Goal: Task Accomplishment & Management: Manage account settings

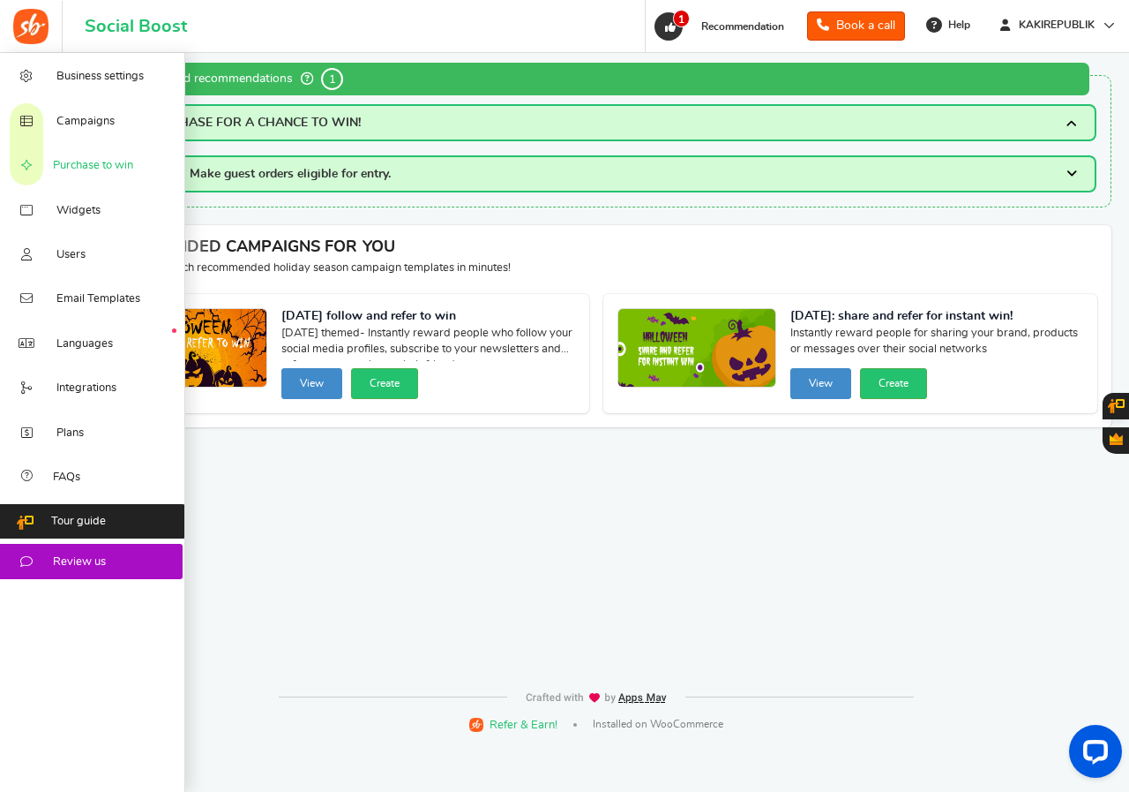
click at [109, 160] on span "Purchase to win" at bounding box center [93, 166] width 80 height 16
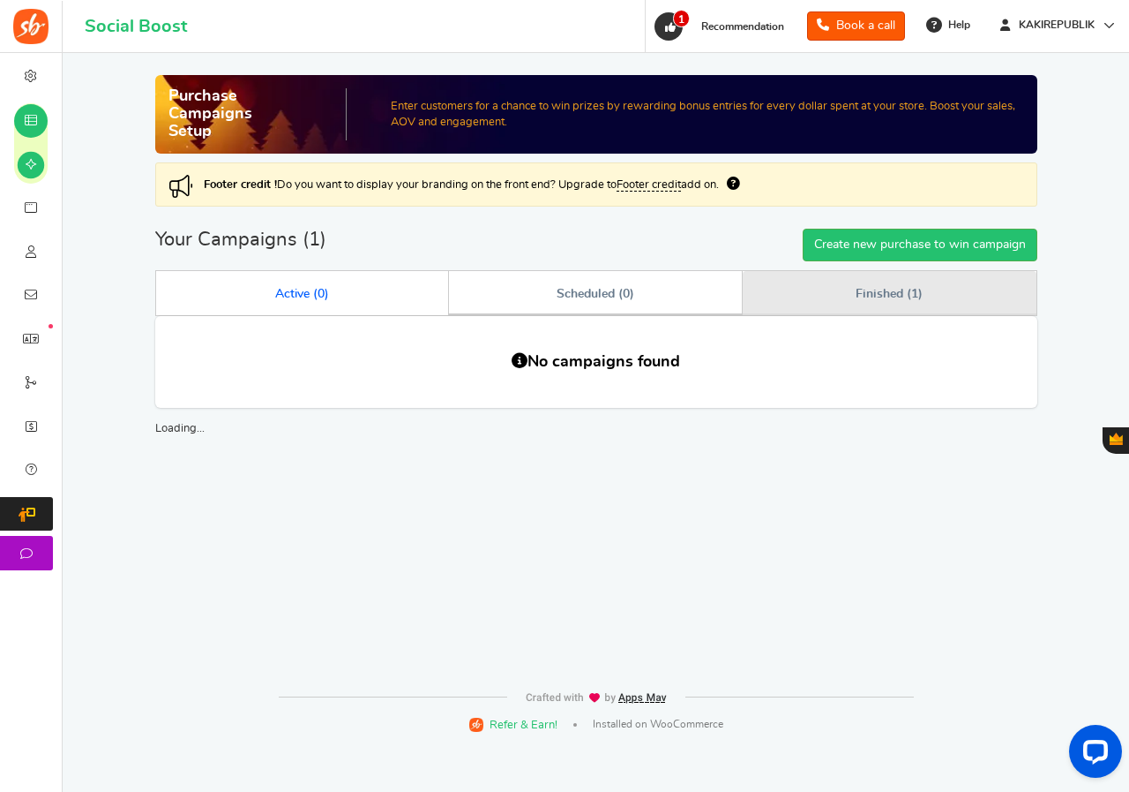
click at [863, 298] on span "Finished ( 1 )" at bounding box center [889, 294] width 66 height 12
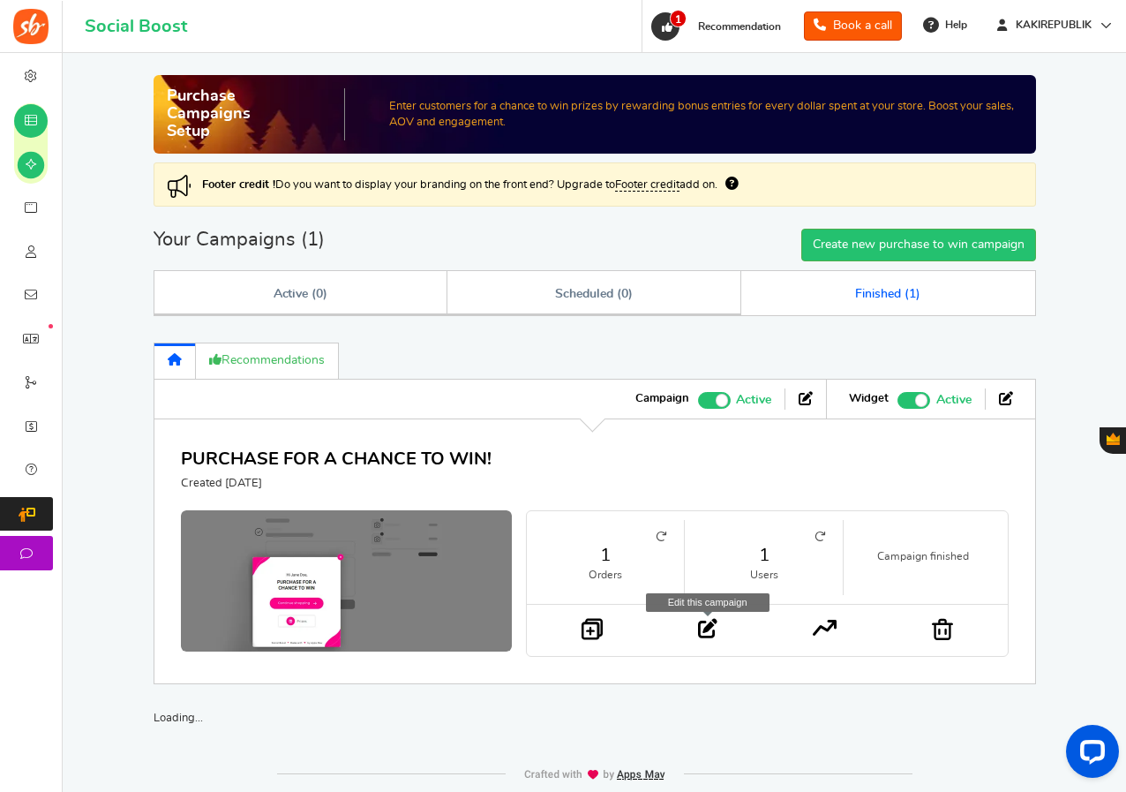
click at [703, 632] on icon at bounding box center [707, 628] width 19 height 19
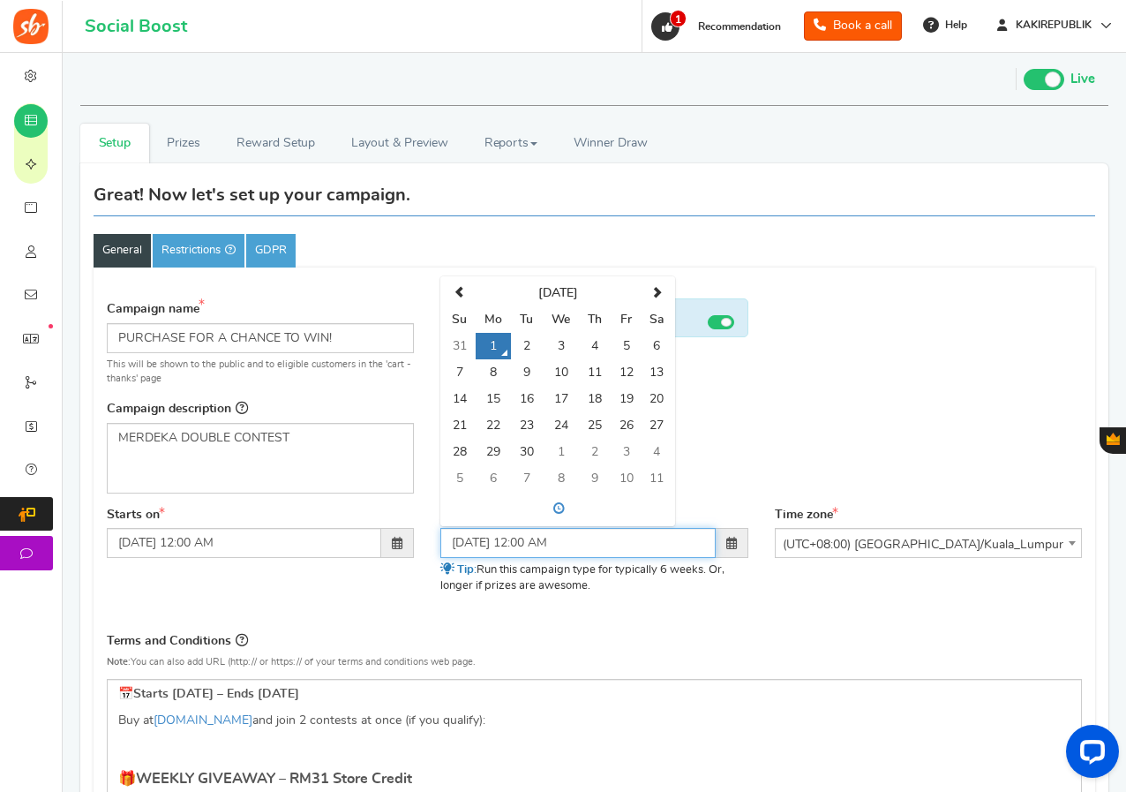
click at [503, 535] on input "[DATE] 12:00 AM" at bounding box center [577, 543] width 274 height 30
click at [531, 339] on td "2" at bounding box center [526, 346] width 31 height 26
type input "[DATE] 12:00 AM"
click at [716, 664] on div "Terms and Conditions Use Rules Template Note: You can also add URL (http:// or …" at bounding box center [594, 654] width 975 height 49
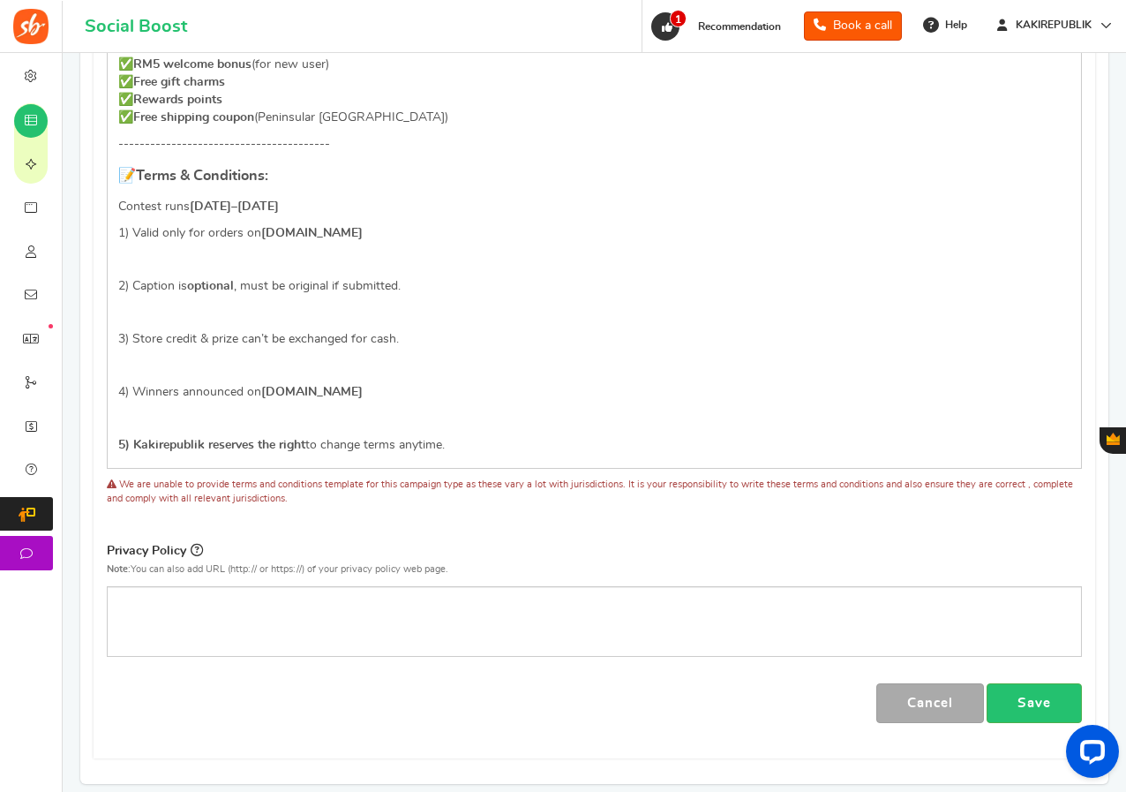
scroll to position [1533, 0]
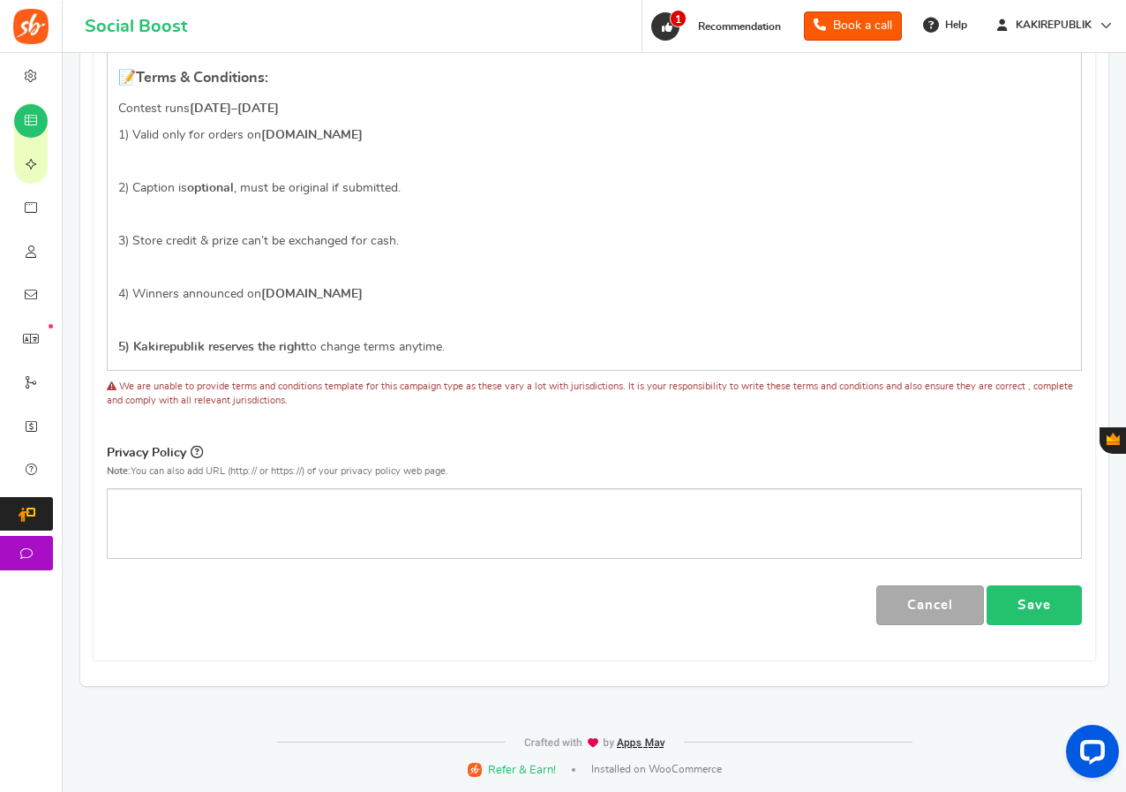
click at [1040, 592] on link "Save" at bounding box center [1034, 605] width 95 height 40
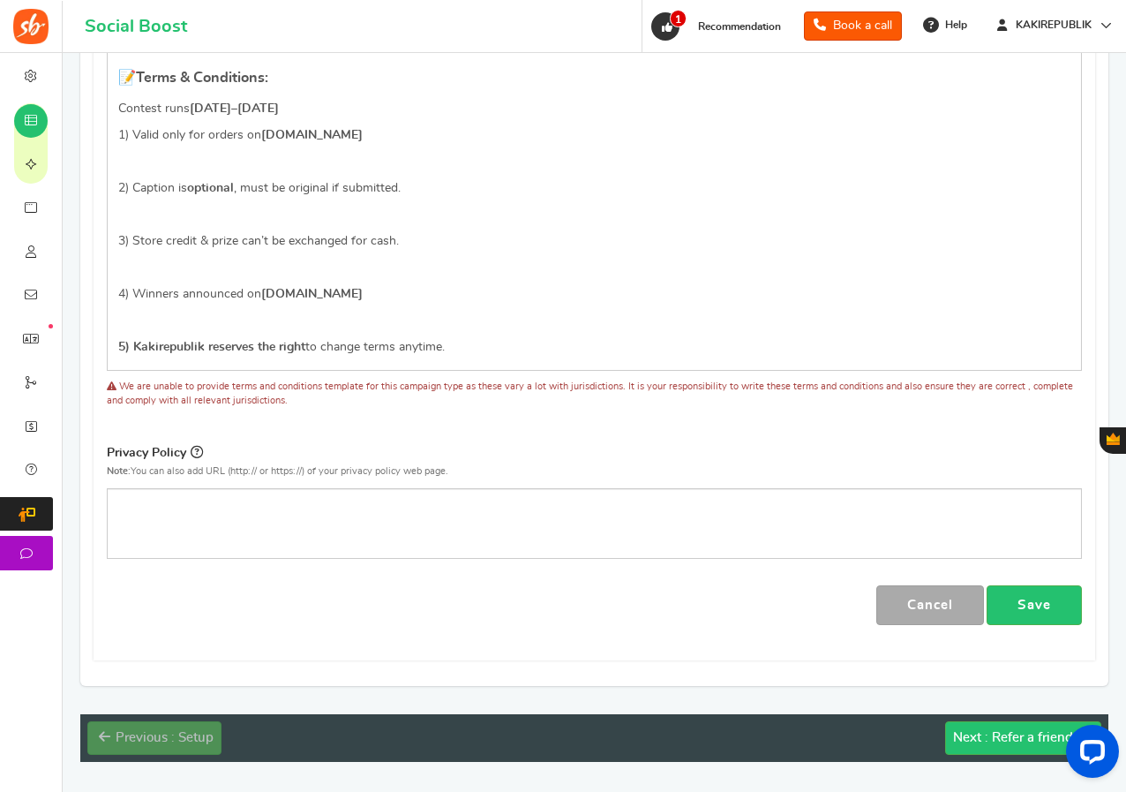
scroll to position [0, 0]
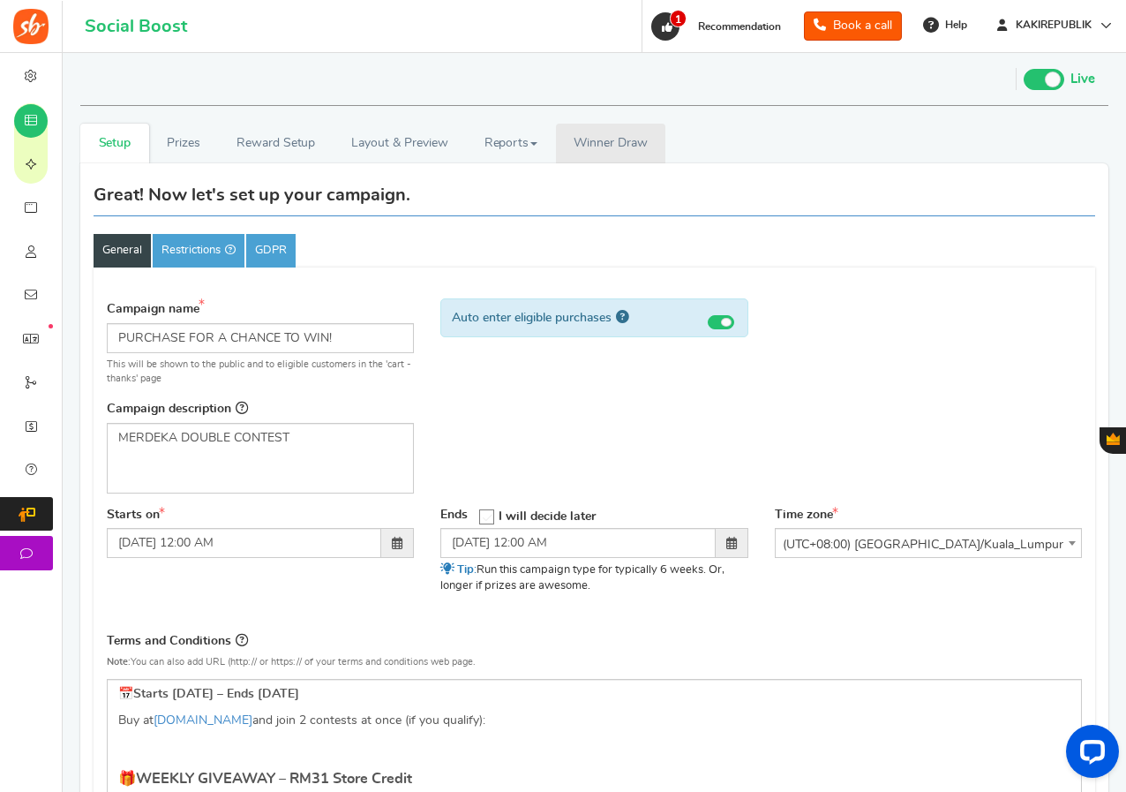
click at [608, 135] on span "Winner Draw" at bounding box center [610, 143] width 73 height 19
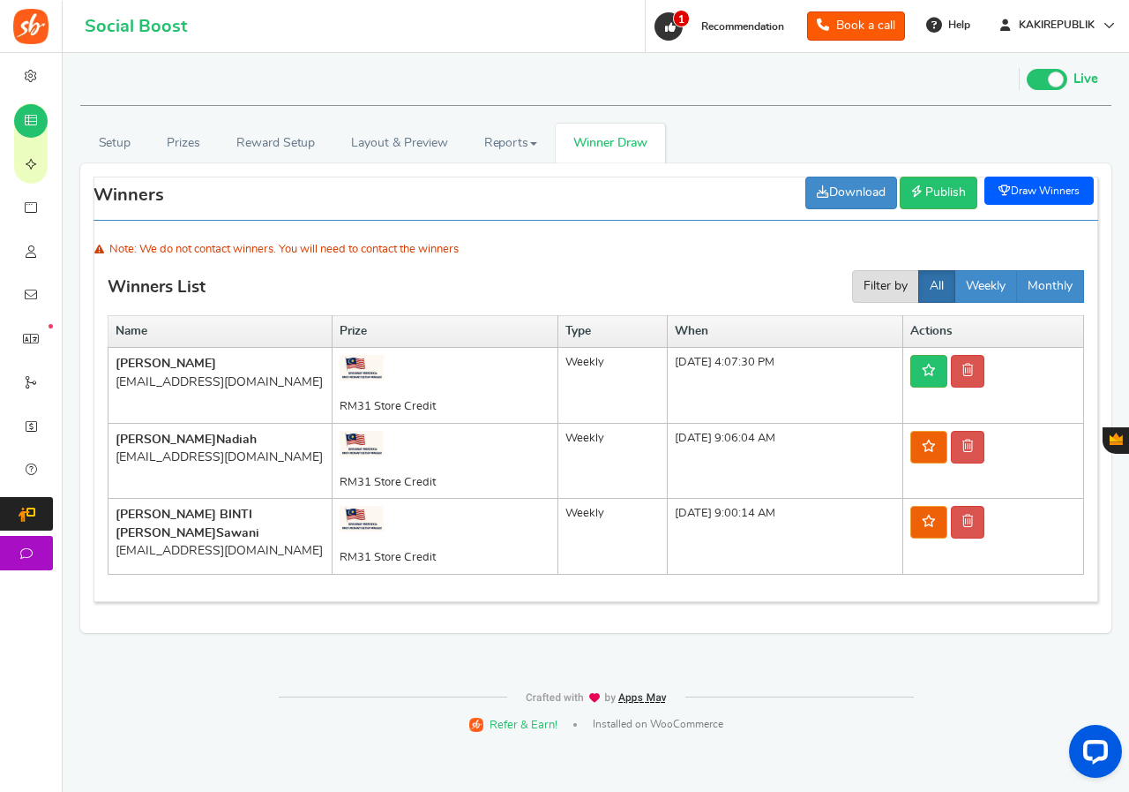
click at [125, 361] on b "[PERSON_NAME]" at bounding box center [166, 363] width 101 height 12
copy b "[PERSON_NAME]"
drag, startPoint x: 243, startPoint y: 437, endPoint x: 114, endPoint y: 435, distance: 128.8
click at [114, 435] on td "Nurul Nadiah Nadiah [EMAIL_ADDRESS][DOMAIN_NAME]" at bounding box center [221, 461] width 224 height 76
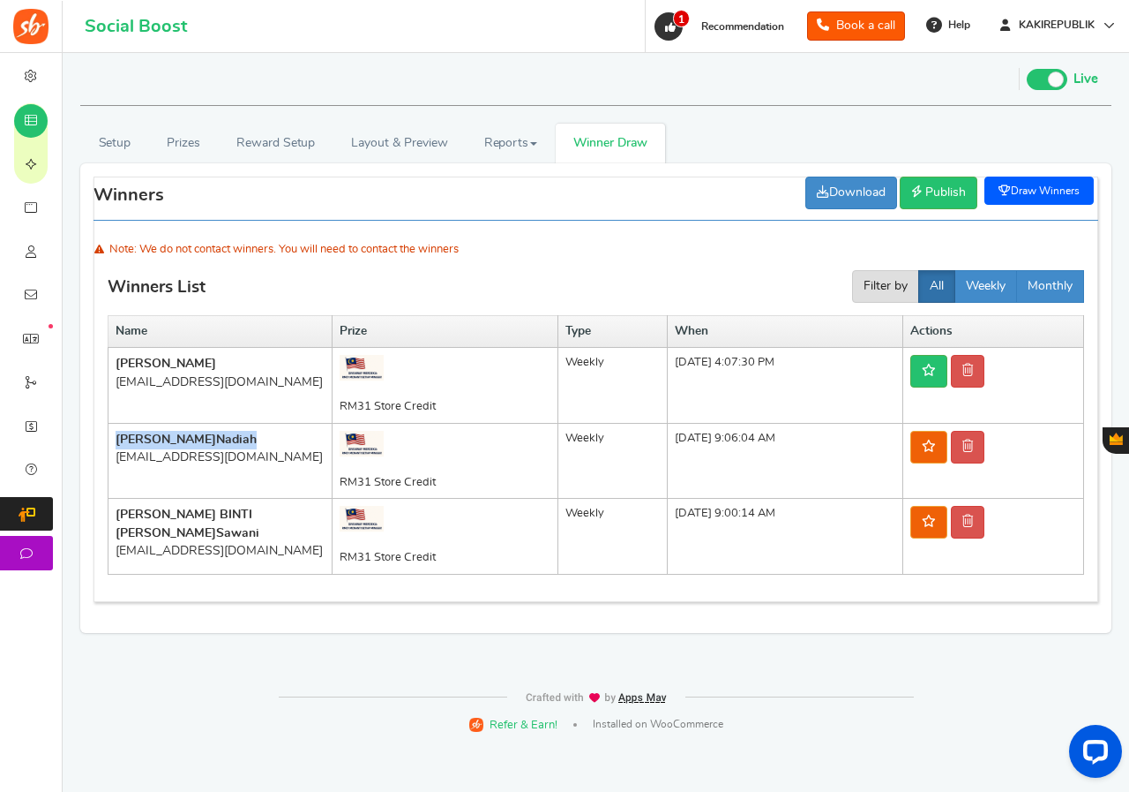
copy b "Nurul [PERSON_NAME]"
click at [257, 456] on div "[EMAIL_ADDRESS][DOMAIN_NAME]" at bounding box center [220, 457] width 209 height 18
drag, startPoint x: 257, startPoint y: 456, endPoint x: 109, endPoint y: 457, distance: 148.2
click at [109, 457] on td "Nurul Nadiah Nadiah [EMAIL_ADDRESS][DOMAIN_NAME]" at bounding box center [221, 461] width 224 height 76
copy div "[EMAIL_ADDRESS][DOMAIN_NAME]"
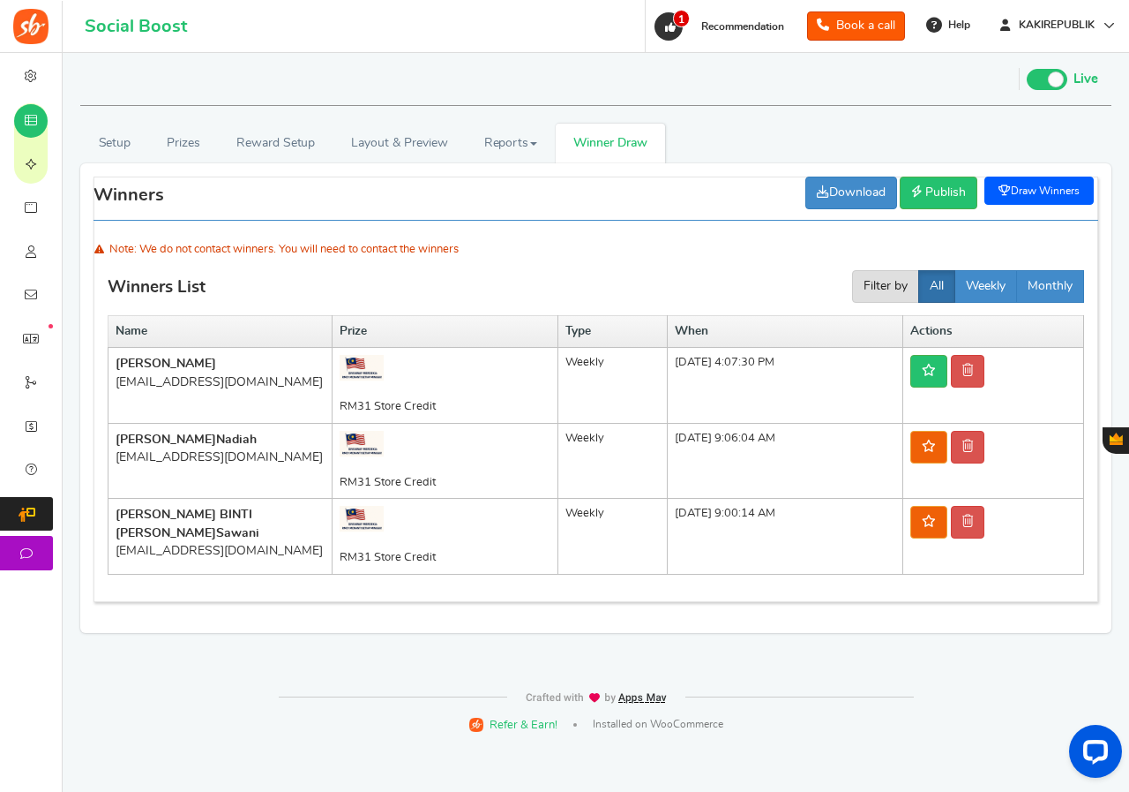
click at [251, 379] on div "[EMAIL_ADDRESS][DOMAIN_NAME]" at bounding box center [220, 382] width 209 height 18
copy tr "[EMAIL_ADDRESS][DOMAIN_NAME]"
click at [117, 154] on link "Setup" at bounding box center [114, 144] width 69 height 40
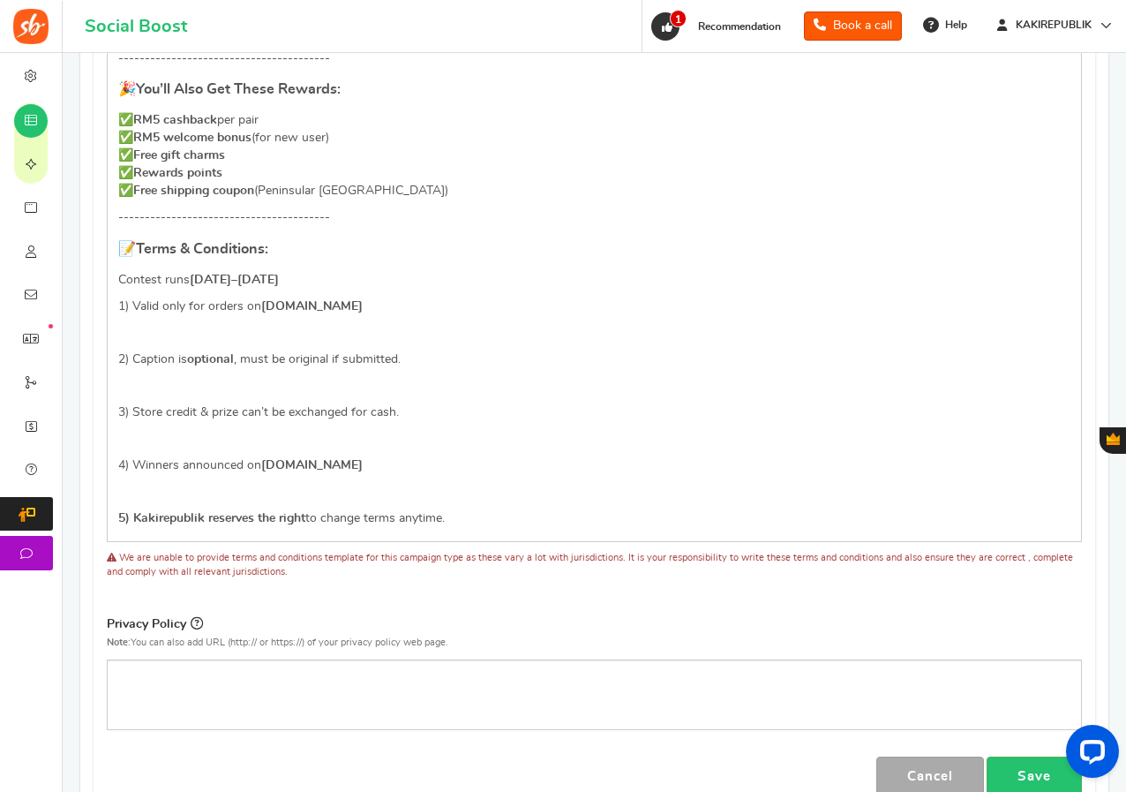
scroll to position [1533, 0]
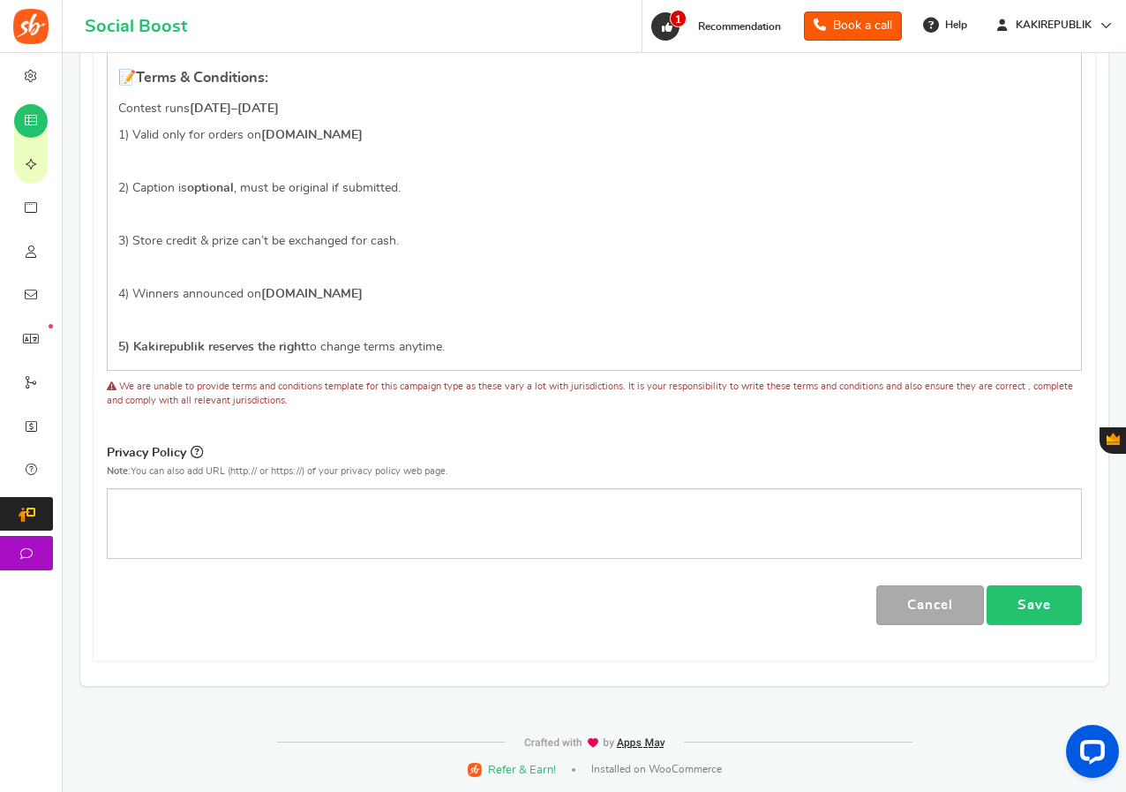
click at [1037, 598] on link "Save" at bounding box center [1034, 605] width 95 height 40
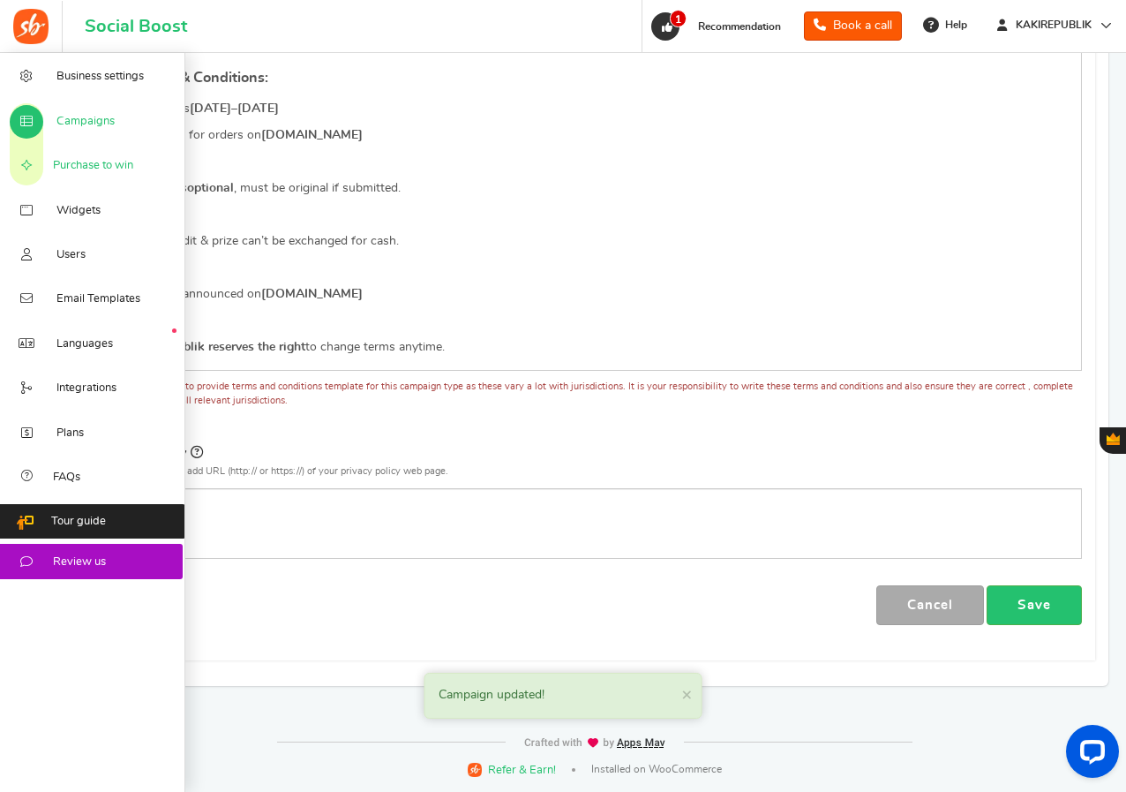
click at [54, 157] on link "Purchase to win" at bounding box center [92, 165] width 185 height 44
